Goal: Task Accomplishment & Management: Complete application form

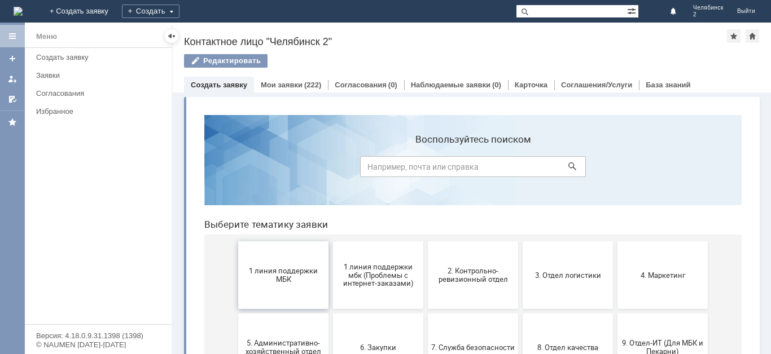
click at [285, 283] on span "1 линия поддержки МБК" at bounding box center [282, 275] width 83 height 17
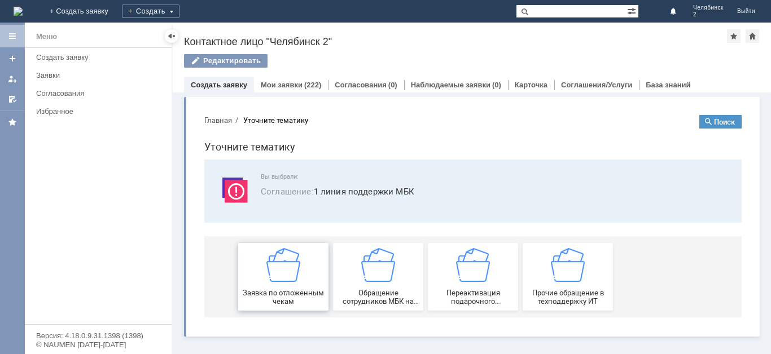
click at [285, 288] on div "Заявка по отложенным чекам" at bounding box center [282, 277] width 83 height 58
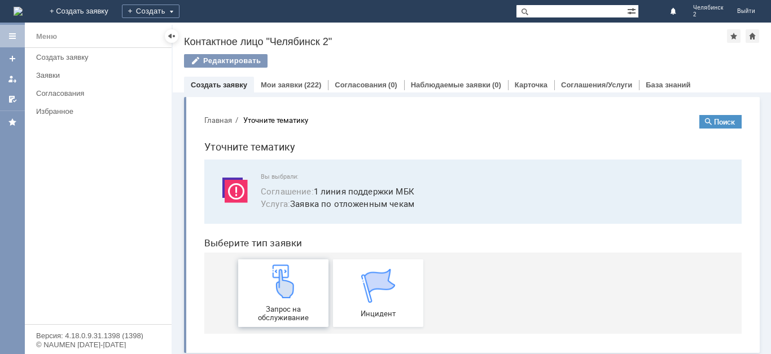
click at [285, 307] on span "Запрос на обслуживание" at bounding box center [282, 313] width 83 height 17
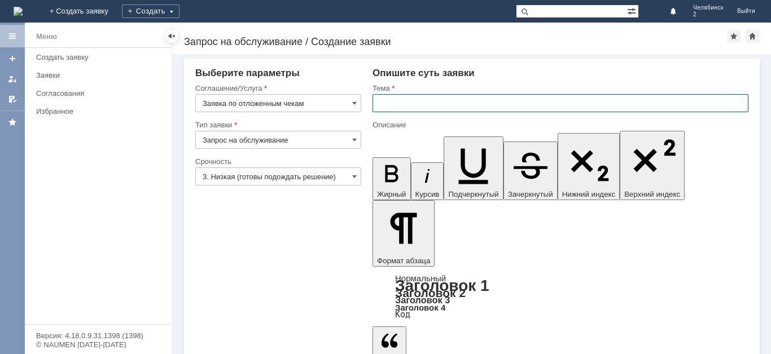
click at [388, 102] on input "text" at bounding box center [560, 103] width 376 height 18
type input "о"
type input "Отложенные чеки"
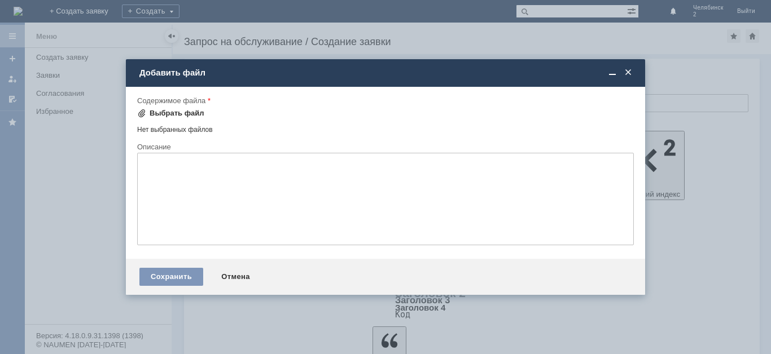
click at [192, 110] on div "Выбрать файл" at bounding box center [177, 113] width 55 height 9
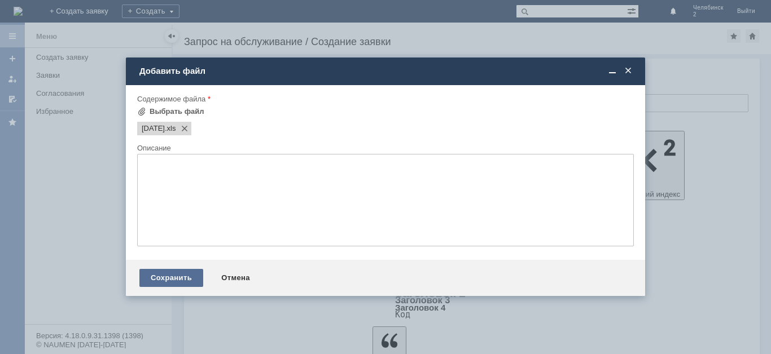
click at [186, 278] on div "Сохранить" at bounding box center [171, 278] width 64 height 18
